Goal: Information Seeking & Learning: Learn about a topic

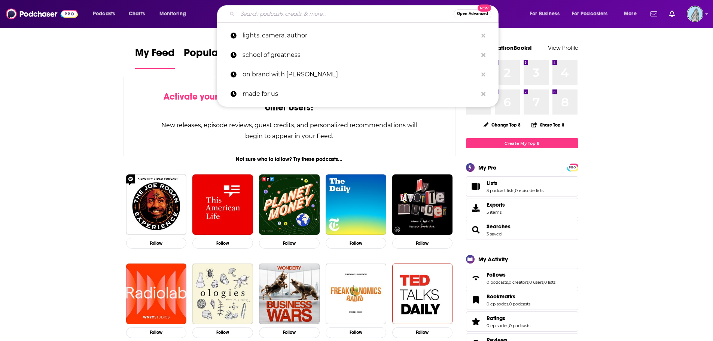
click at [255, 17] on input "Search podcasts, credits, & more..." at bounding box center [346, 14] width 216 height 12
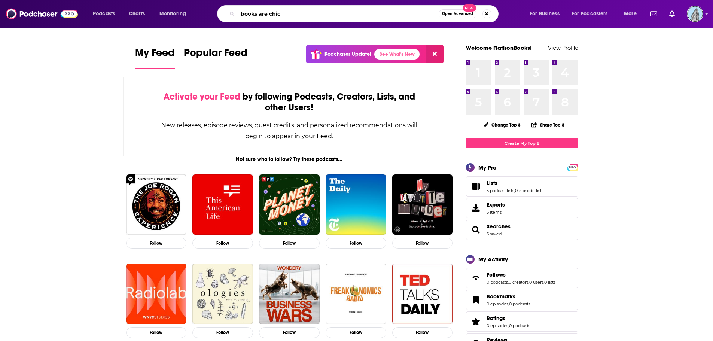
type input "books are chic"
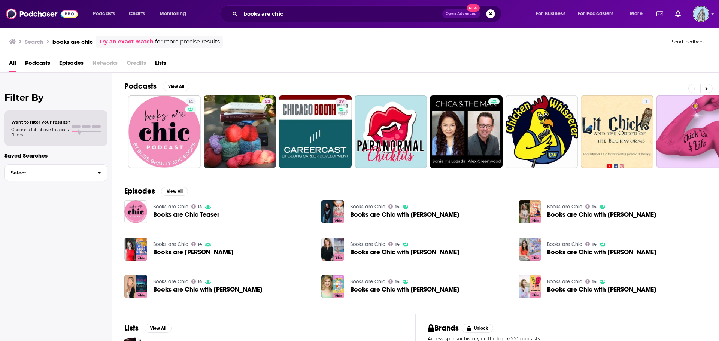
click at [203, 215] on span "Books are Chic Teaser" at bounding box center [186, 215] width 66 height 6
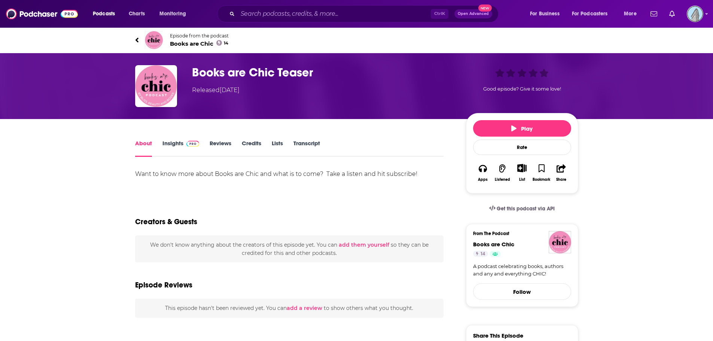
click at [168, 141] on link "Insights" at bounding box center [180, 148] width 37 height 17
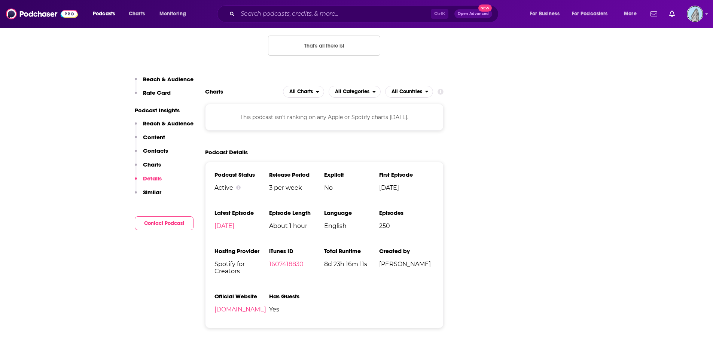
scroll to position [899, 0]
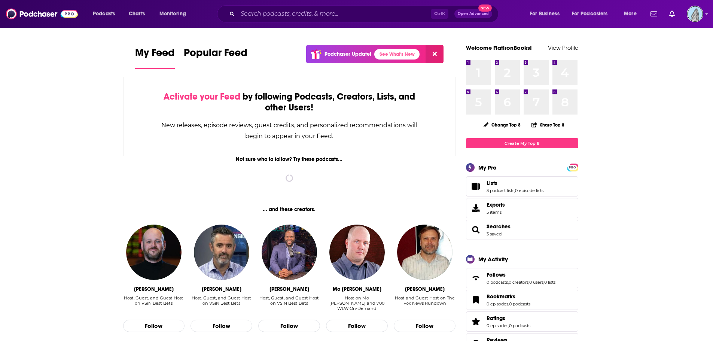
click at [247, 7] on div "Ctrl K Open Advanced New" at bounding box center [358, 13] width 282 height 17
click at [248, 15] on input "Search podcasts, credits, & more..." at bounding box center [334, 14] width 193 height 12
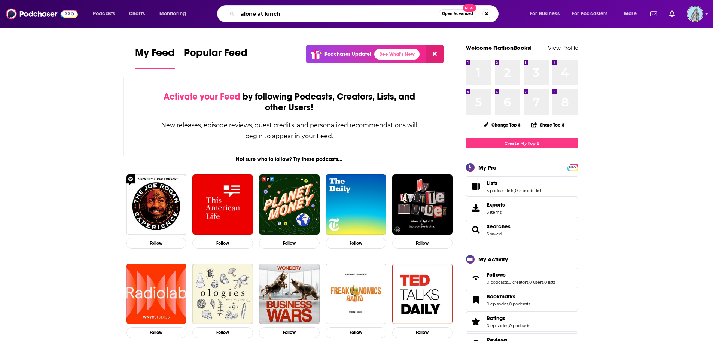
type input "alone at lunch"
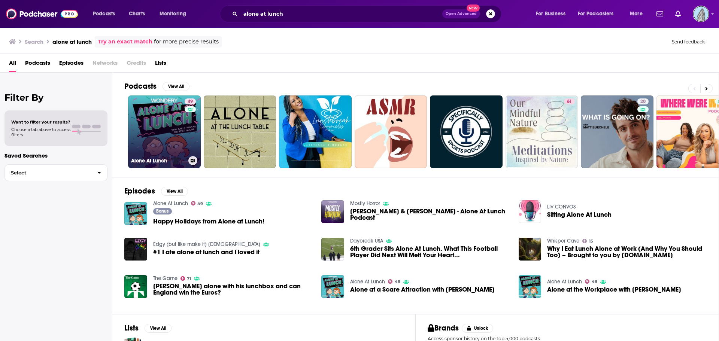
click at [151, 127] on link "49 Alone At Lunch" at bounding box center [164, 131] width 73 height 73
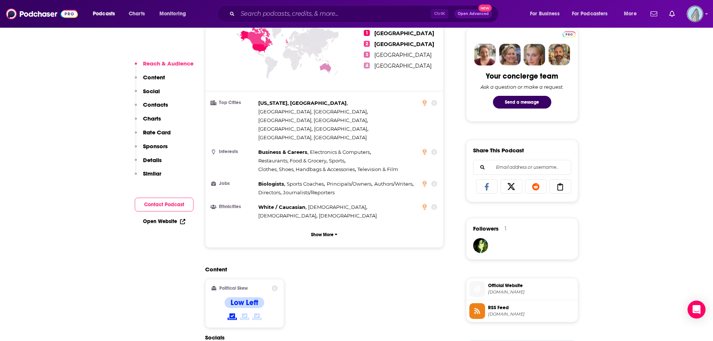
scroll to position [374, 0]
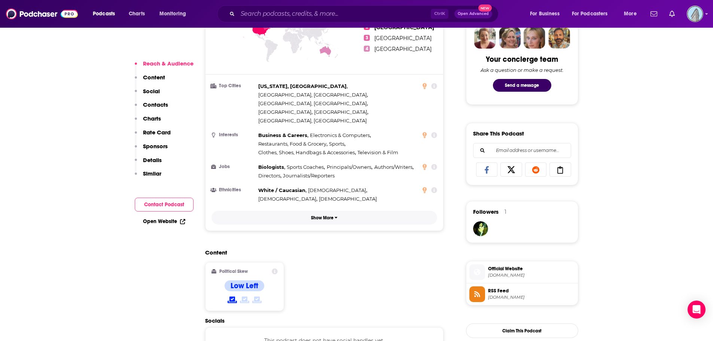
click at [334, 211] on button "Show More" at bounding box center [325, 218] width 226 height 14
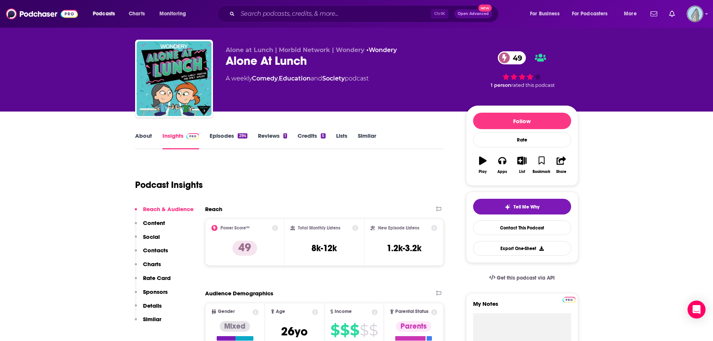
scroll to position [0, 0]
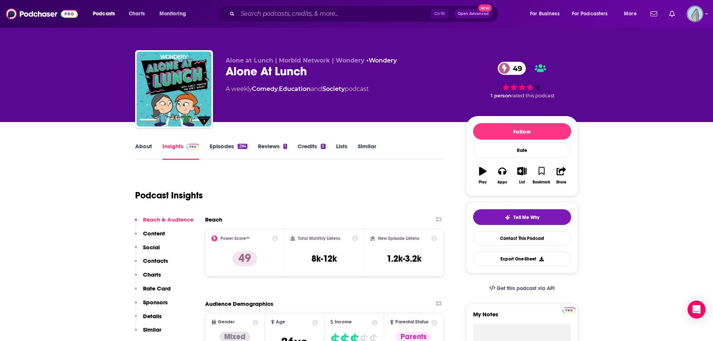
click at [143, 144] on link "About" at bounding box center [143, 151] width 17 height 17
